Goal: Task Accomplishment & Management: Use online tool/utility

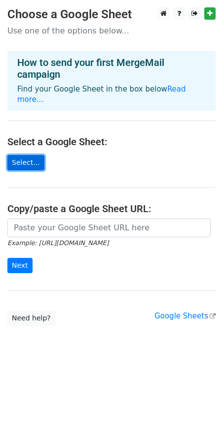
click at [26, 162] on link "Select..." at bounding box center [25, 162] width 37 height 15
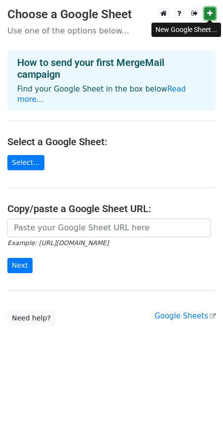
click at [208, 16] on icon at bounding box center [209, 13] width 5 height 7
click at [34, 164] on link "Select..." at bounding box center [25, 162] width 37 height 15
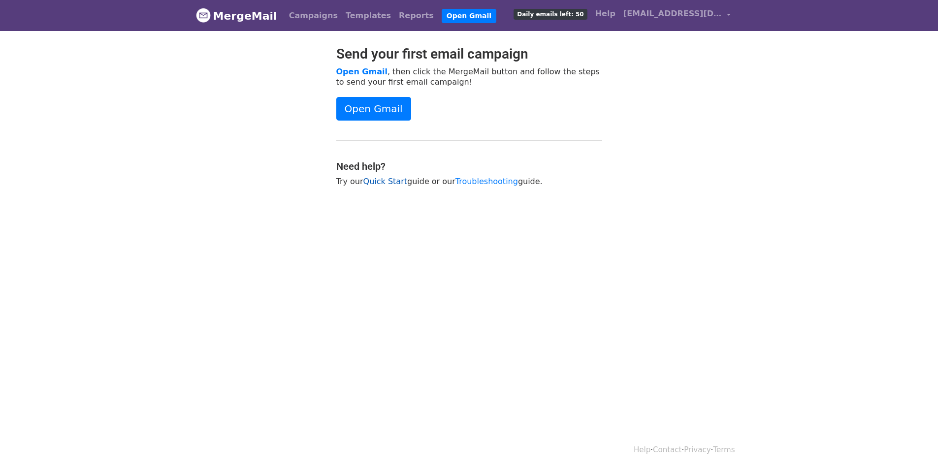
click at [380, 181] on link "Quick Start" at bounding box center [385, 181] width 44 height 9
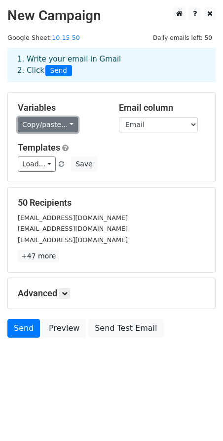
click at [46, 124] on link "Copy/paste..." at bounding box center [48, 124] width 60 height 15
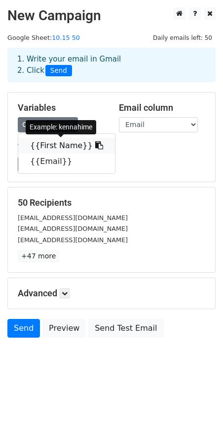
click at [63, 142] on link "{{First Name}}" at bounding box center [66, 146] width 97 height 16
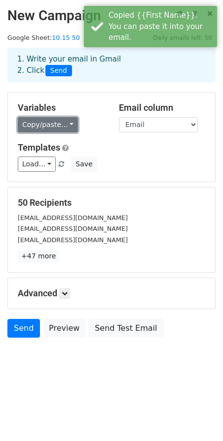
click at [71, 125] on link "Copy/paste..." at bounding box center [48, 124] width 60 height 15
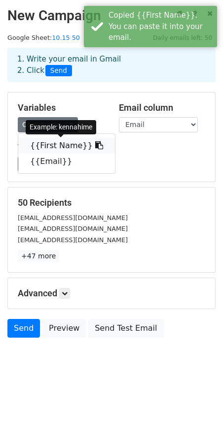
click at [95, 145] on icon at bounding box center [99, 145] width 8 height 8
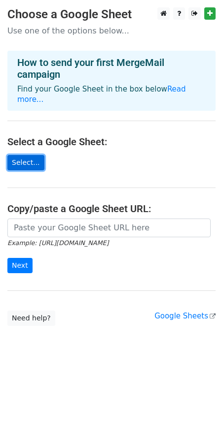
click at [31, 167] on link "Select..." at bounding box center [25, 162] width 37 height 15
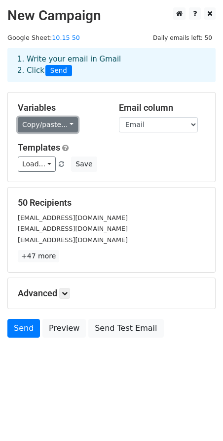
click at [62, 130] on link "Copy/paste..." at bounding box center [48, 124] width 60 height 15
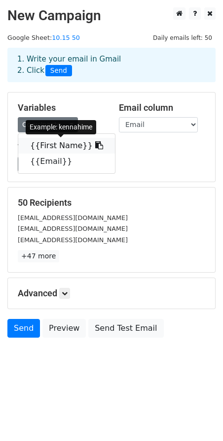
click at [95, 145] on icon at bounding box center [99, 145] width 8 height 8
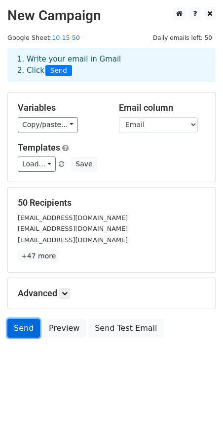
click at [30, 327] on link "Send" at bounding box center [23, 328] width 33 height 19
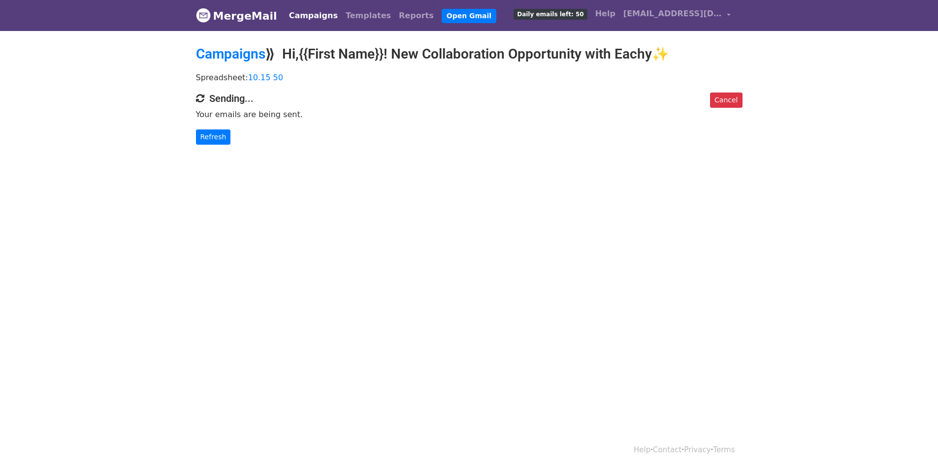
click at [54, 221] on html "MergeMail Campaigns Templates Reports Open Gmail Daily emails left: 50 Help [EM…" at bounding box center [469, 234] width 938 height 469
click at [222, 141] on link "Refresh" at bounding box center [213, 137] width 35 height 15
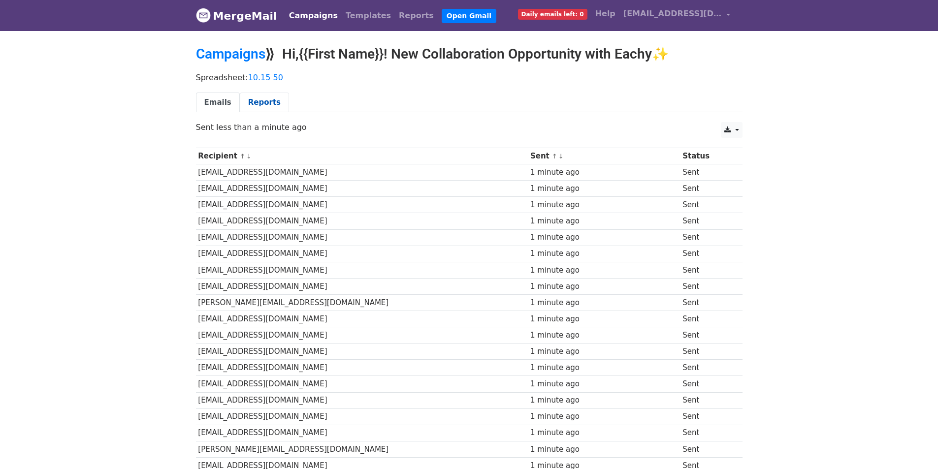
click at [250, 96] on link "Reports" at bounding box center [264, 103] width 49 height 20
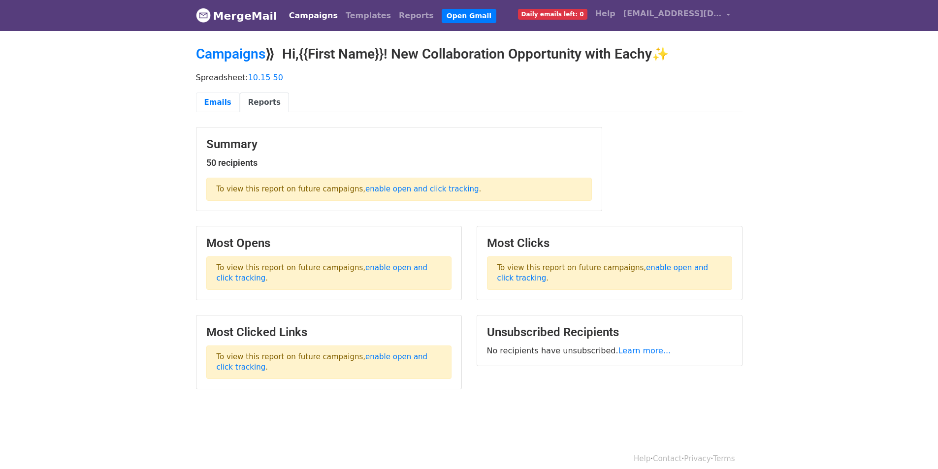
click at [213, 96] on link "Emails" at bounding box center [218, 103] width 44 height 20
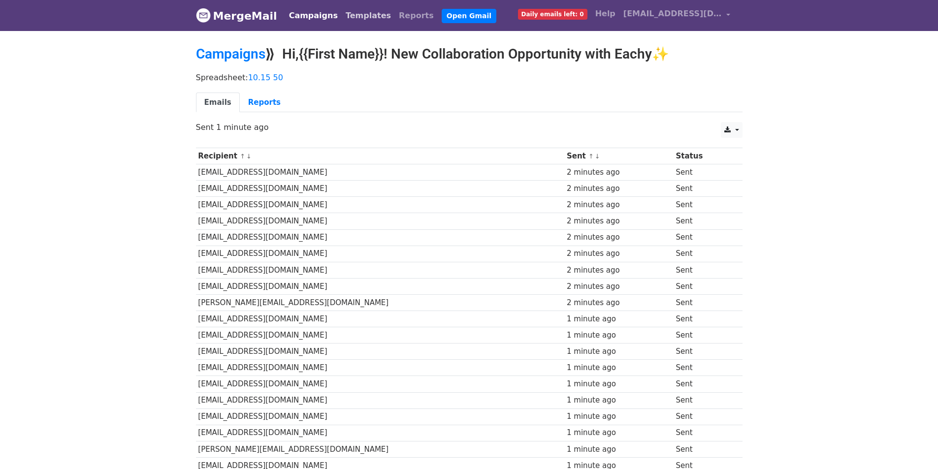
click at [364, 15] on link "Templates" at bounding box center [368, 16] width 53 height 20
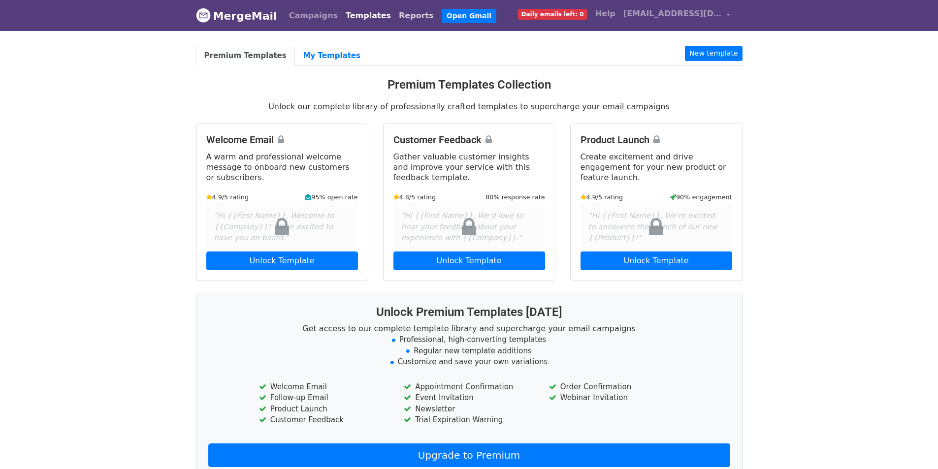
click at [395, 13] on link "Reports" at bounding box center [416, 16] width 43 height 20
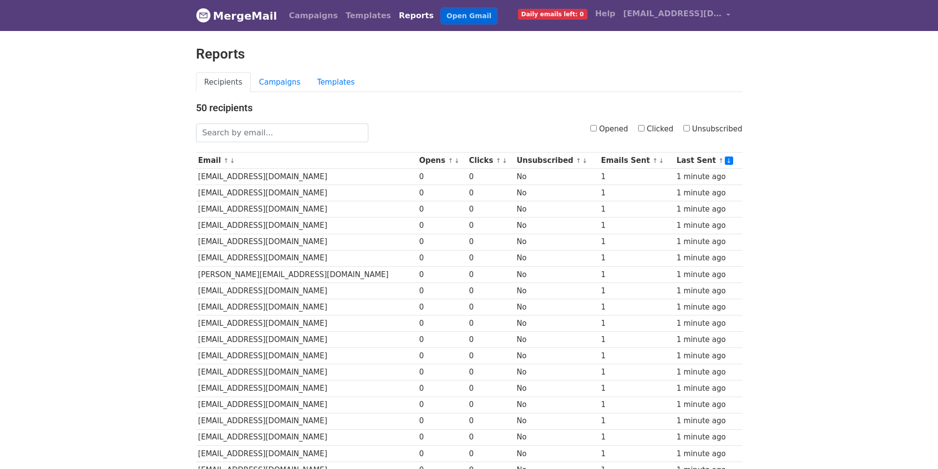
click at [443, 16] on link "Open Gmail" at bounding box center [469, 16] width 55 height 14
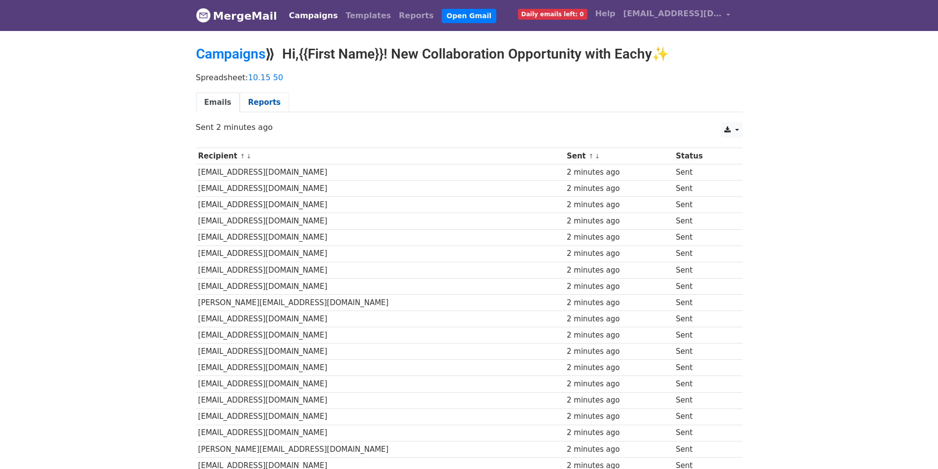
click at [241, 103] on link "Reports" at bounding box center [264, 103] width 49 height 20
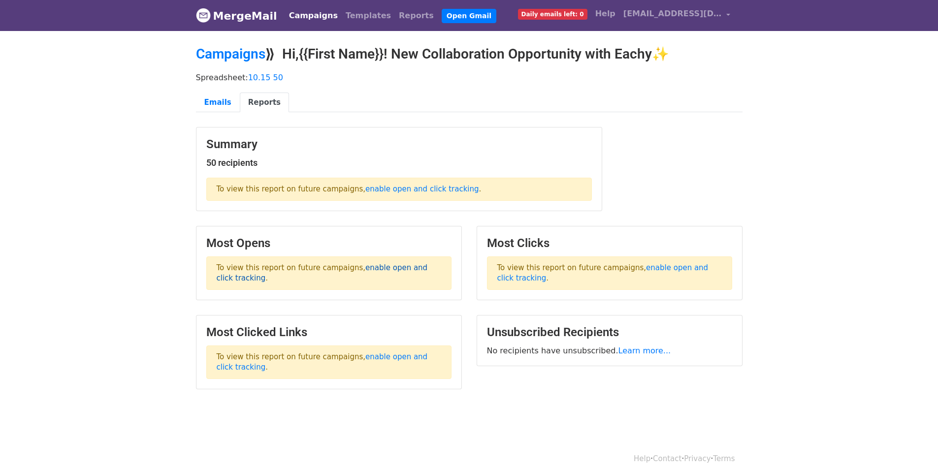
click at [382, 267] on link "enable open and click tracking" at bounding box center [322, 272] width 211 height 19
click at [217, 102] on link "Emails" at bounding box center [218, 103] width 44 height 20
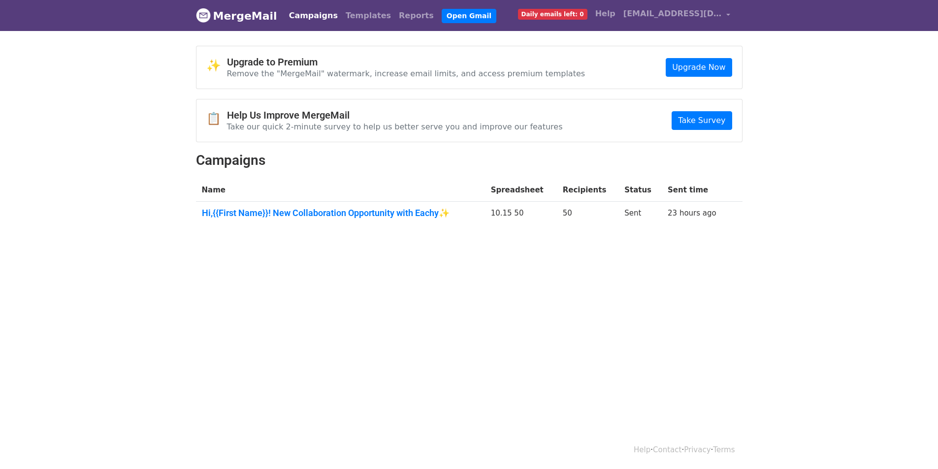
click at [579, 12] on span "Daily emails left: 0" at bounding box center [552, 14] width 69 height 11
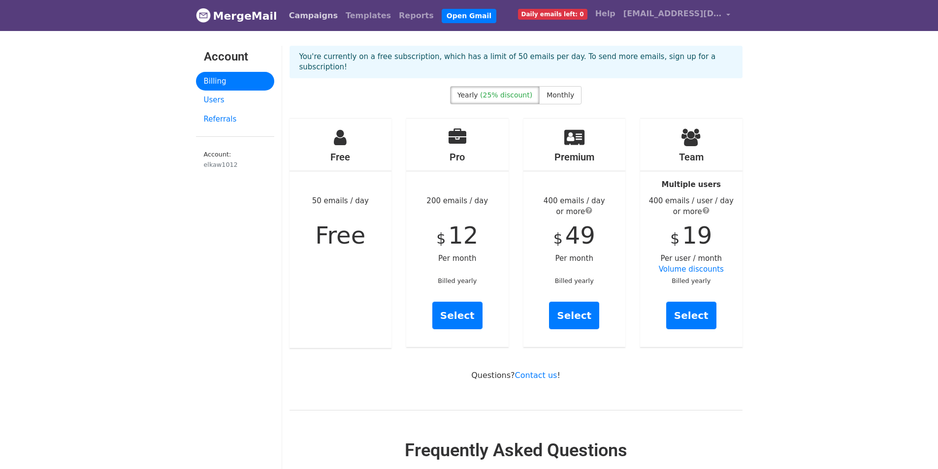
click at [322, 17] on link "Campaigns" at bounding box center [313, 16] width 57 height 20
